Goal: Task Accomplishment & Management: Complete application form

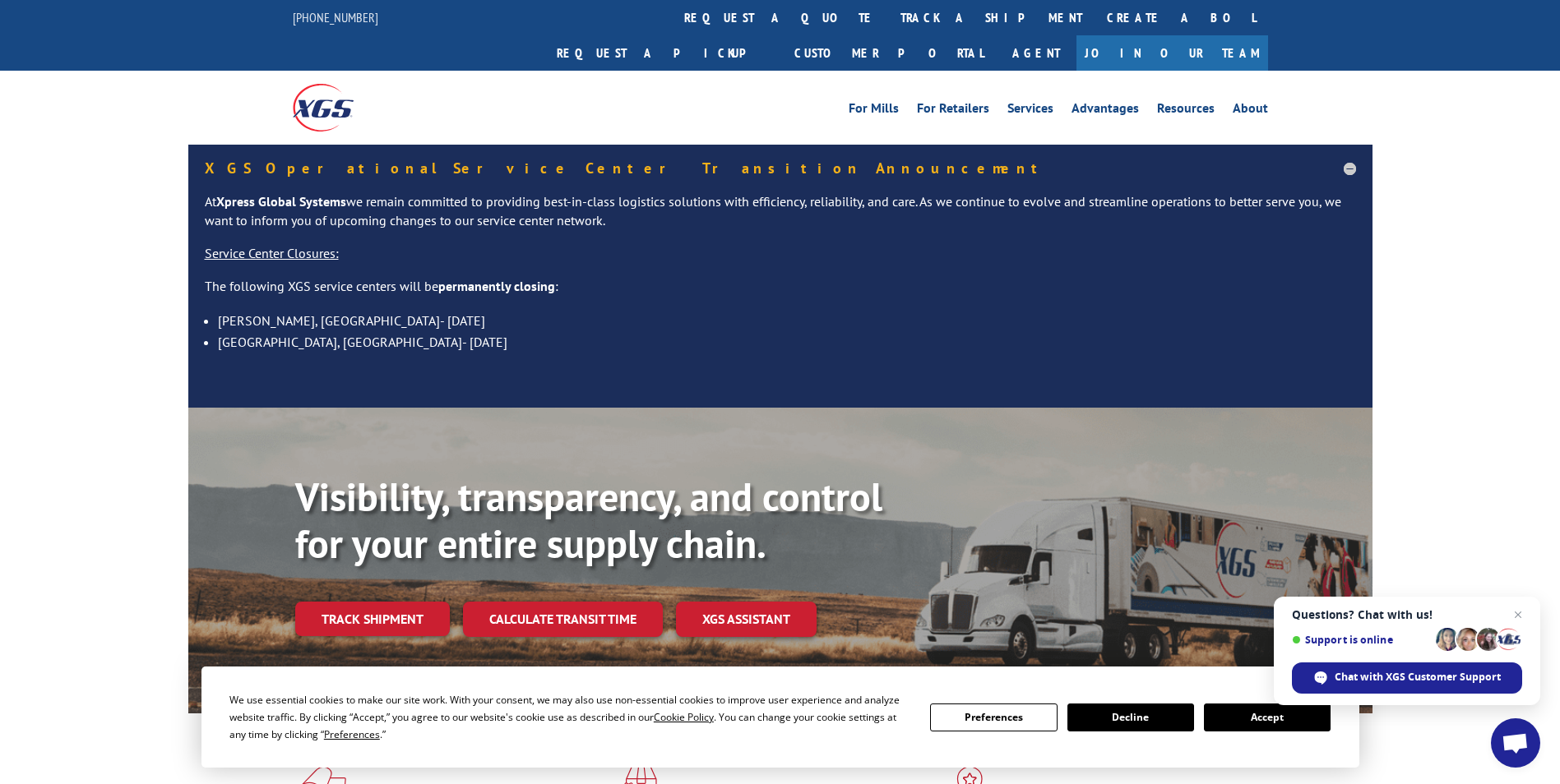
click at [1232, 35] on link "Join Our Team" at bounding box center [1172, 53] width 192 height 35
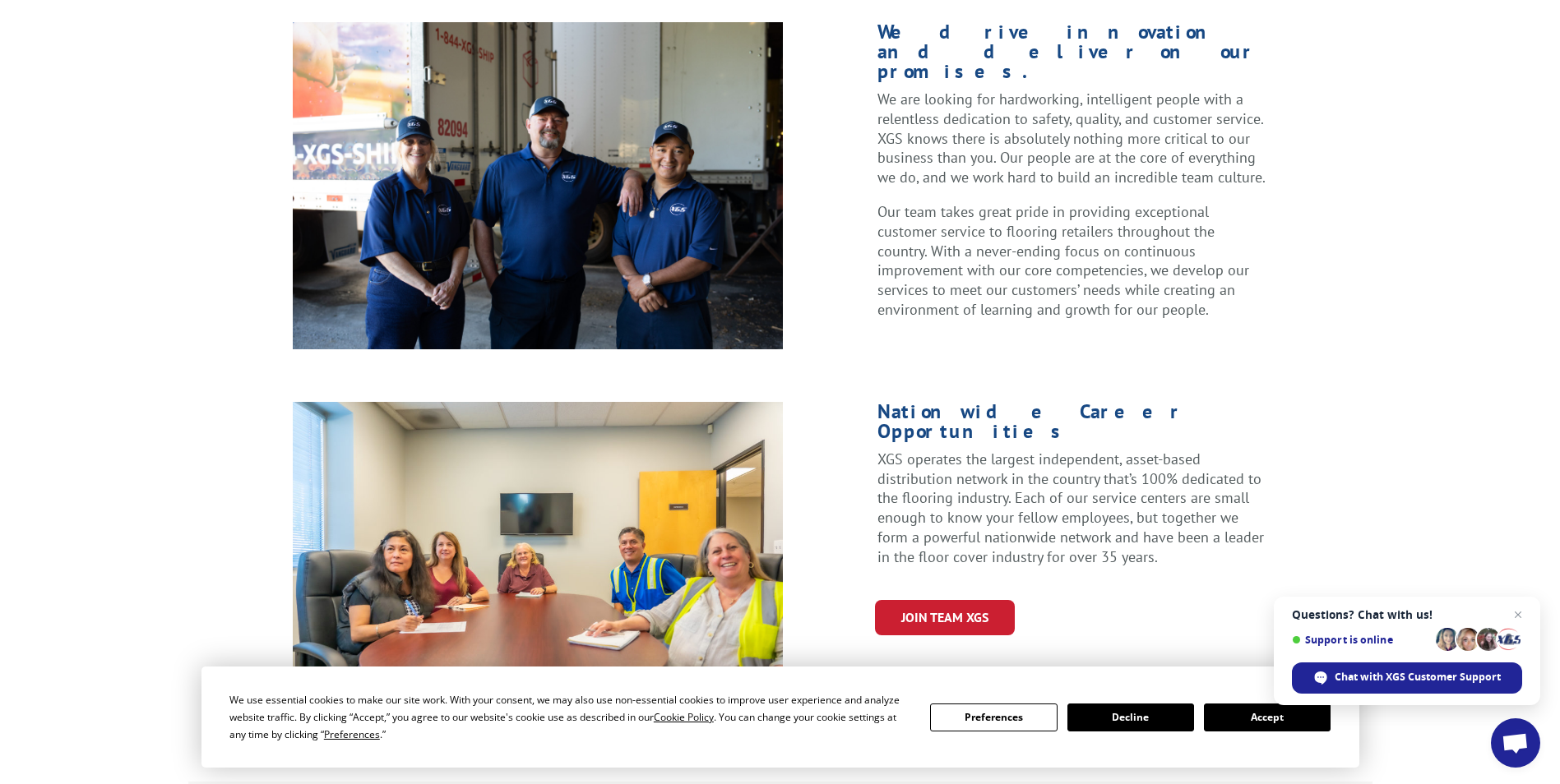
scroll to position [493, 0]
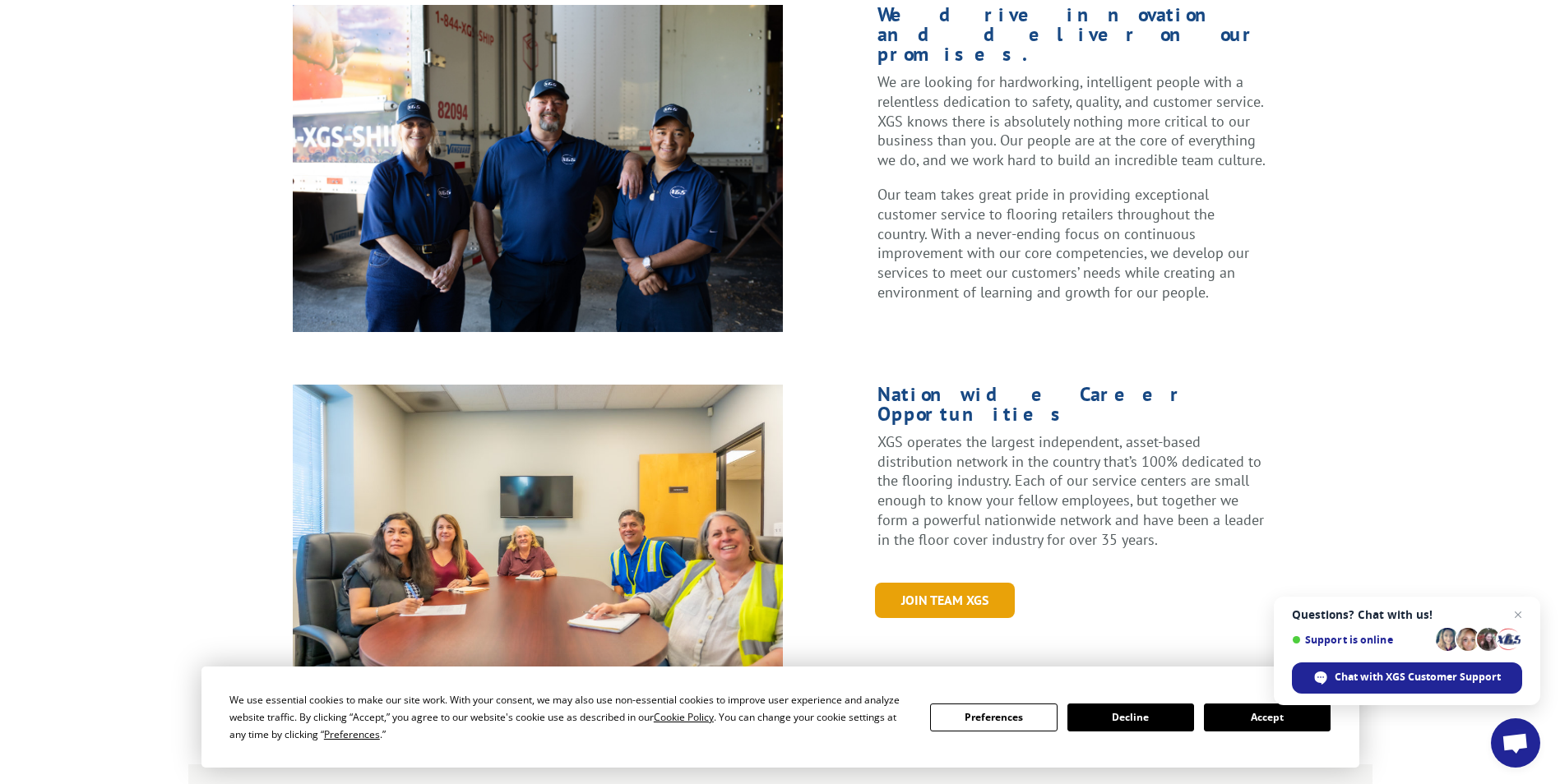
click at [949, 583] on link "Join Team XGS" at bounding box center [945, 600] width 140 height 35
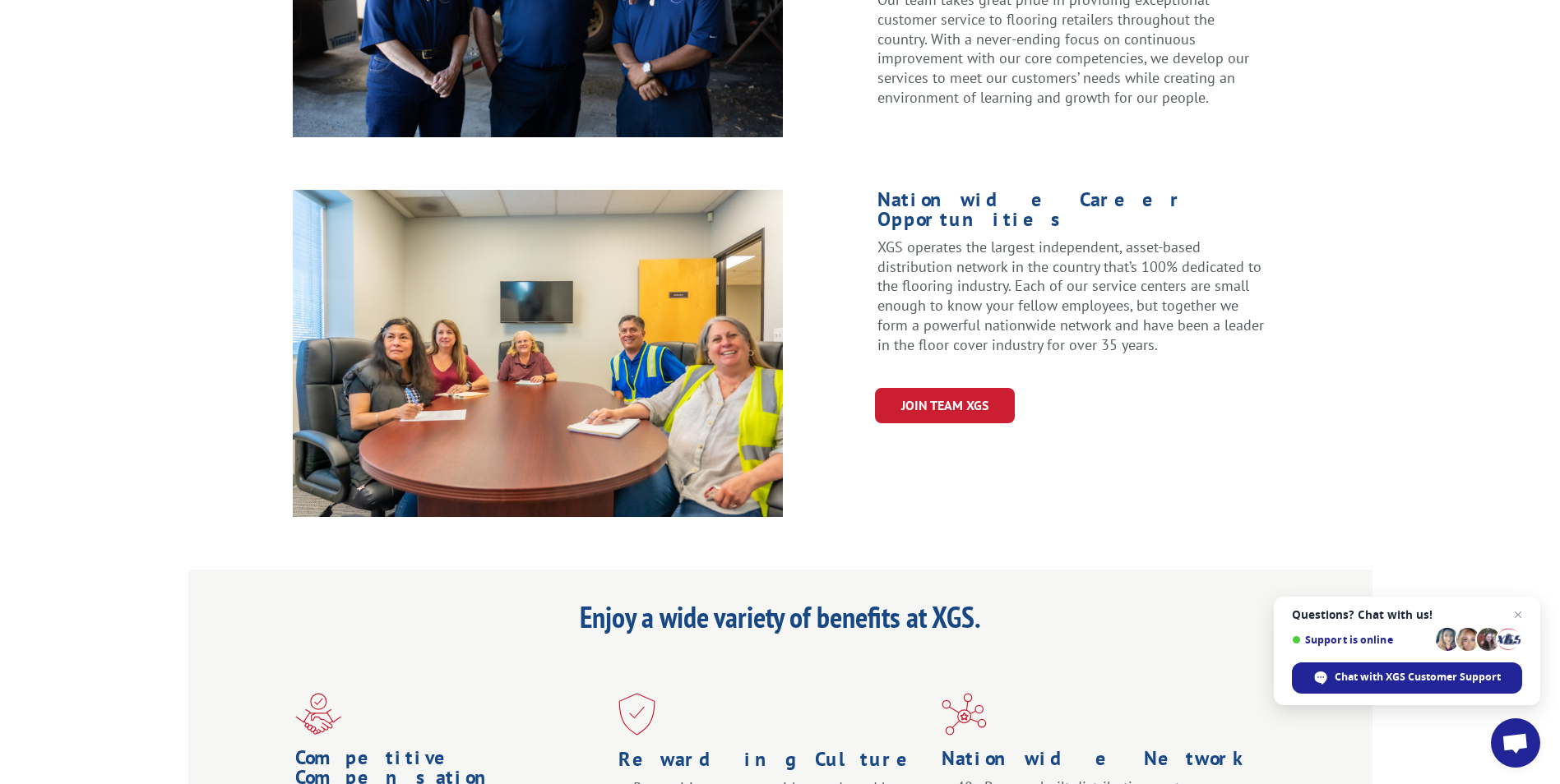
scroll to position [329, 0]
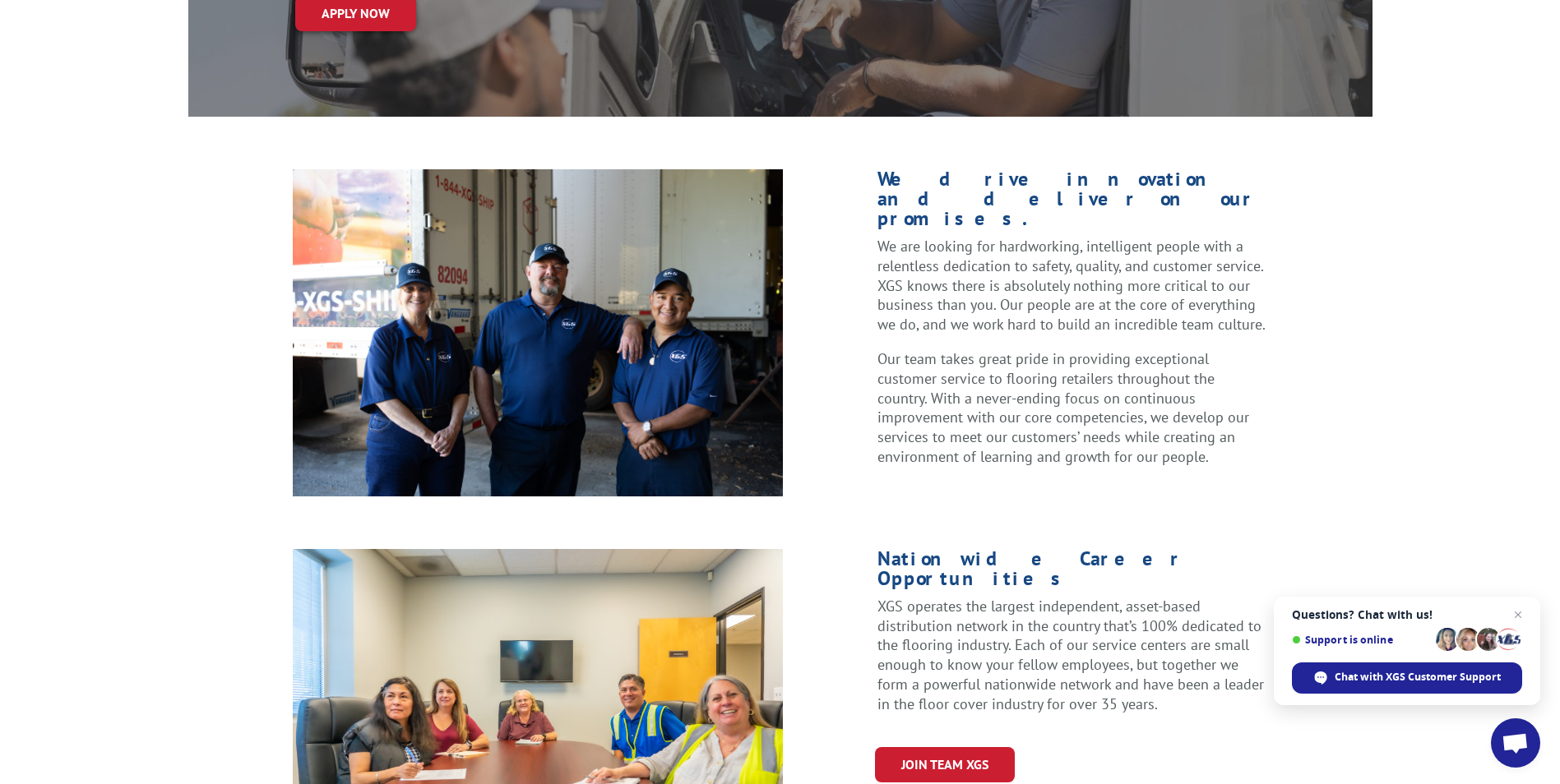
click at [577, 236] on img at bounding box center [538, 333] width 491 height 327
drag, startPoint x: 480, startPoint y: 227, endPoint x: 556, endPoint y: 168, distance: 96.2
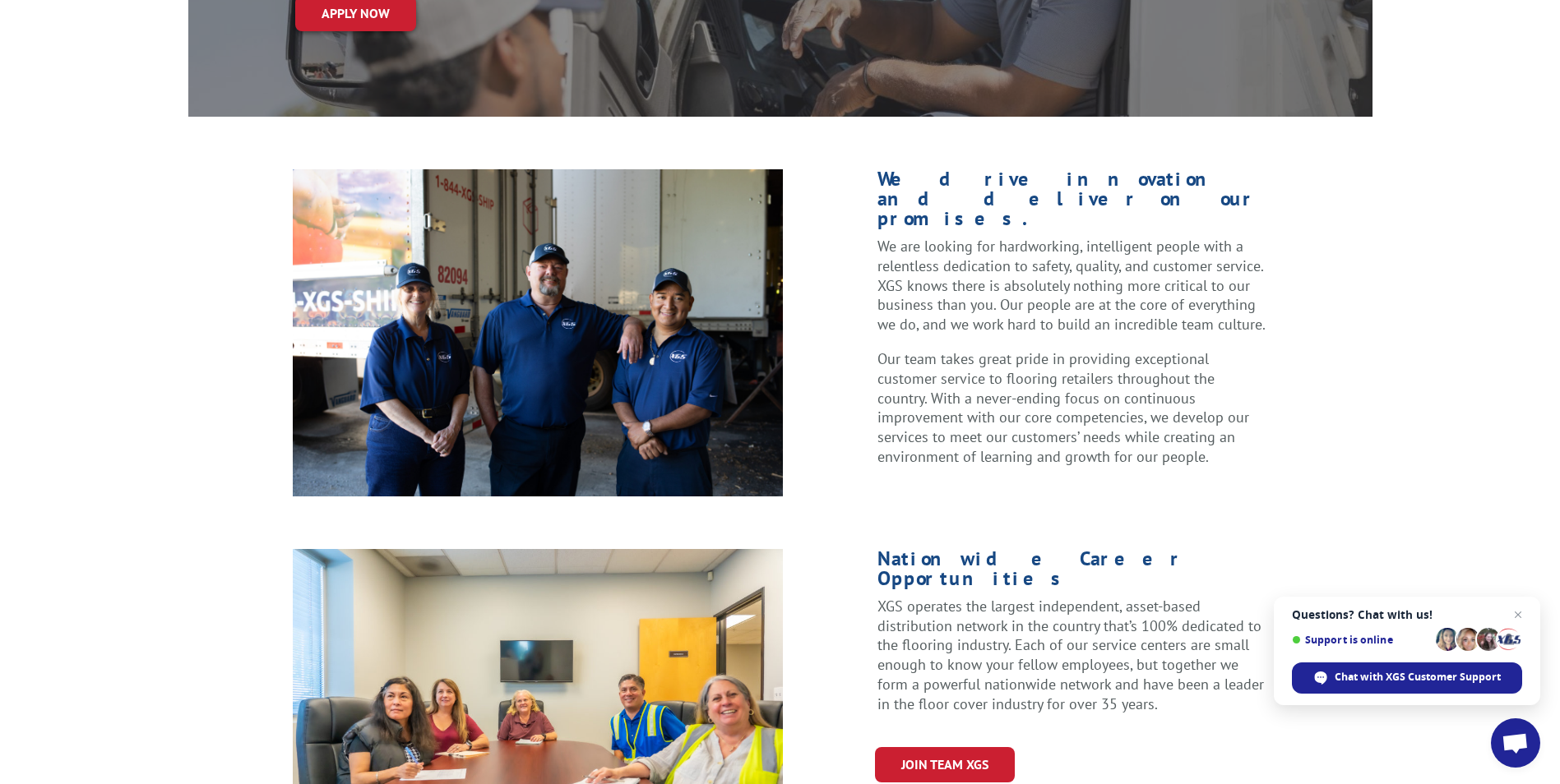
click at [556, 169] on img at bounding box center [538, 333] width 491 height 327
